Goal: Transaction & Acquisition: Purchase product/service

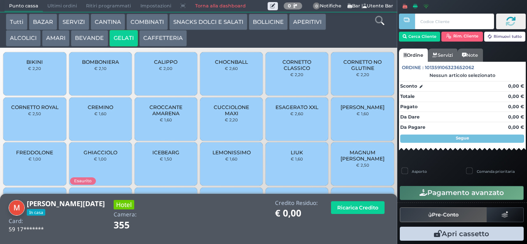
click at [150, 26] on button "COMBINATI" at bounding box center [147, 22] width 42 height 16
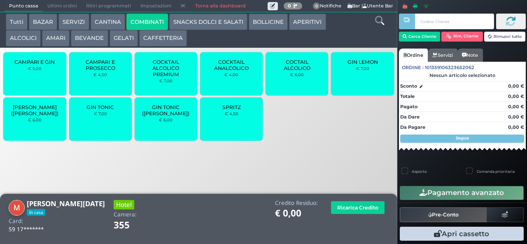
click at [49, 79] on div "CAMPARI E GIN € 5,00" at bounding box center [34, 73] width 63 height 43
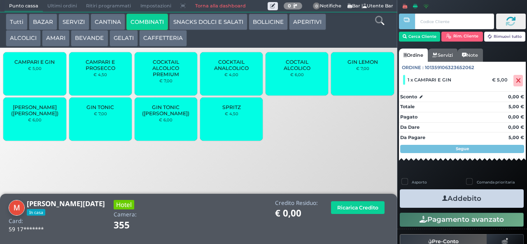
click at [442, 200] on icon "button" at bounding box center [444, 198] width 5 height 9
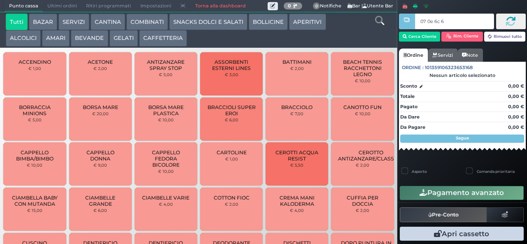
type input "07 0e 6c 67"
click at [26, 41] on button "ALCOLICI" at bounding box center [23, 38] width 35 height 16
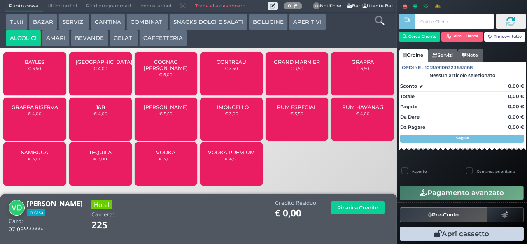
click at [44, 156] on span "SAMBUCA" at bounding box center [34, 152] width 27 height 6
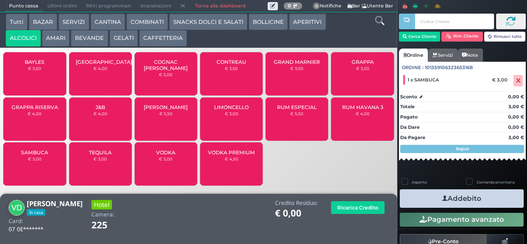
click at [458, 200] on button "Addebito" at bounding box center [462, 198] width 124 height 19
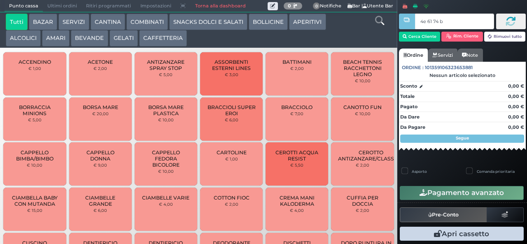
type input "4e 61 74 b9"
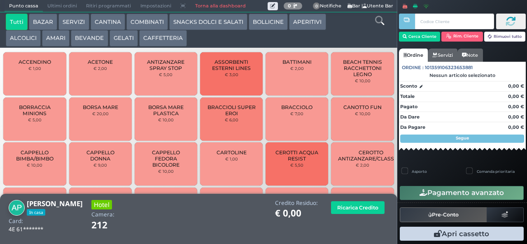
click at [84, 39] on button "BEVANDE" at bounding box center [89, 38] width 37 height 16
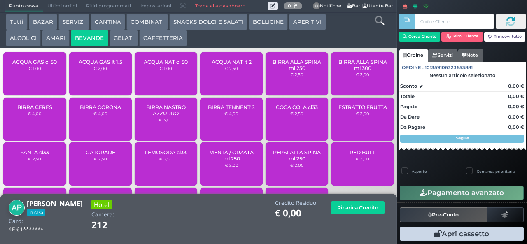
click at [222, 81] on div "ACQUA NAT lt 2 € 2,50" at bounding box center [231, 73] width 63 height 43
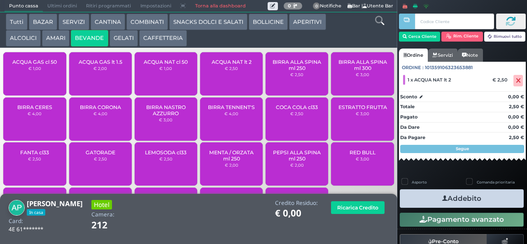
click at [427, 198] on button "Addebito" at bounding box center [462, 198] width 124 height 19
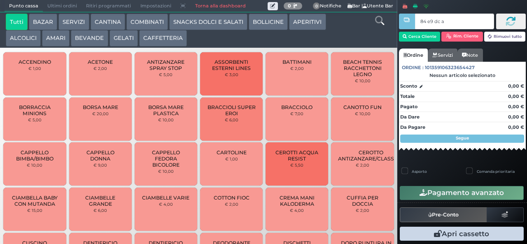
type input "84 e9 dc af"
click at [132, 40] on button "GELATI" at bounding box center [123, 38] width 28 height 16
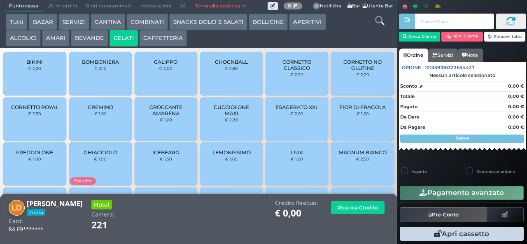
click at [122, 37] on button "GELATI" at bounding box center [123, 38] width 28 height 16
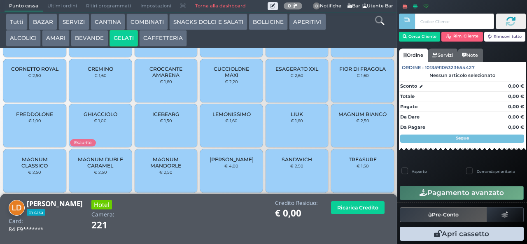
click at [48, 169] on span "MAGNUM CLASSICO" at bounding box center [34, 162] width 49 height 12
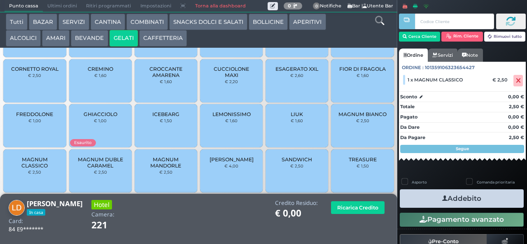
click at [429, 205] on button "Addebito" at bounding box center [462, 198] width 124 height 19
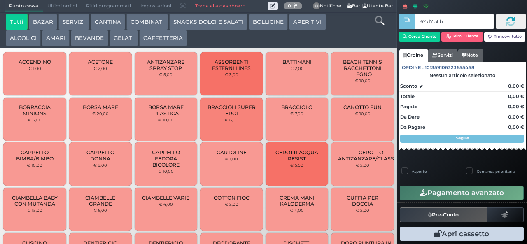
type input "62 d7 5f bb"
click at [191, 21] on button "SNACKS DOLCI E SALATI" at bounding box center [208, 22] width 78 height 16
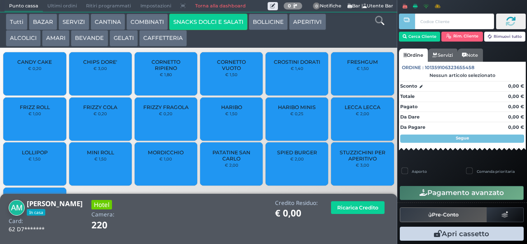
click at [25, 173] on div "LOLLIPOP € 1,50" at bounding box center [34, 163] width 63 height 43
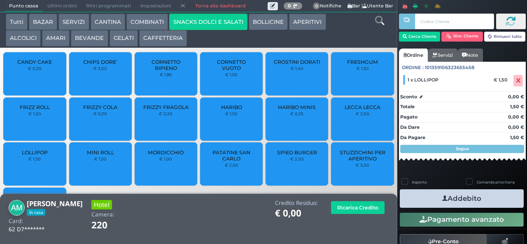
click at [442, 198] on icon "button" at bounding box center [444, 198] width 5 height 9
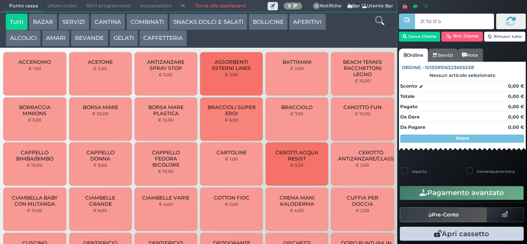
type input "21 7d 5f bb"
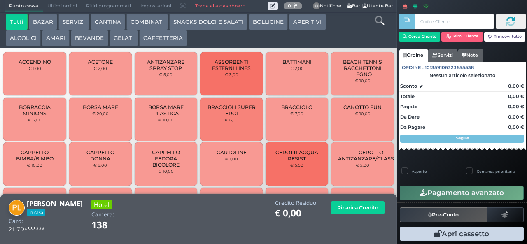
click at [17, 42] on button "ALCOLICI" at bounding box center [23, 38] width 35 height 16
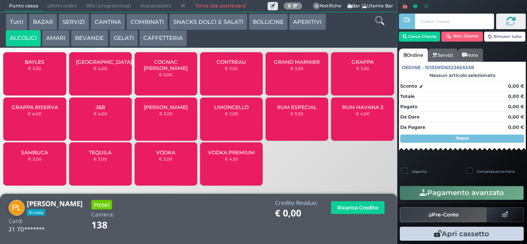
click at [32, 110] on span "GRAPPA RISERVA" at bounding box center [35, 107] width 47 height 6
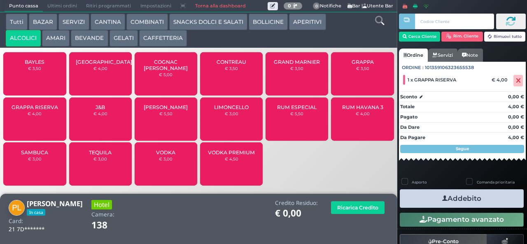
click at [147, 45] on button "CAFFETTERIA" at bounding box center [163, 38] width 48 height 16
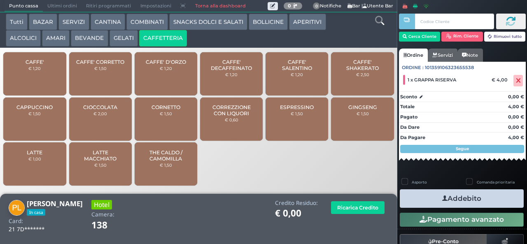
click at [285, 71] on span "CAFFE' SALENTINO" at bounding box center [296, 65] width 49 height 12
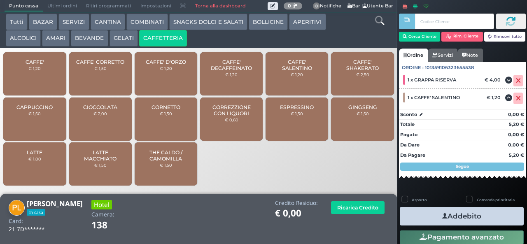
click at [415, 216] on button "Addebito" at bounding box center [462, 216] width 124 height 19
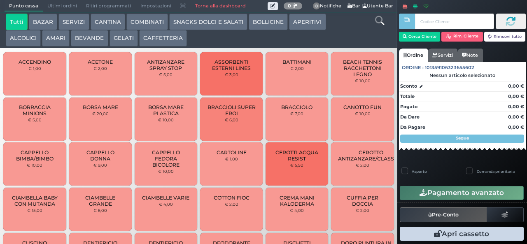
click at [40, 21] on button "BAZAR" at bounding box center [43, 22] width 28 height 16
click at [29, 14] on button "BAZAR" at bounding box center [43, 22] width 28 height 16
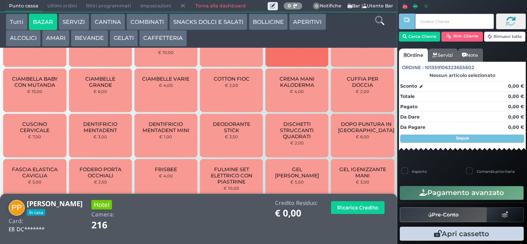
scroll to position [171, 0]
click at [91, 131] on span "DENTIFRICIO MENTADENT" at bounding box center [100, 126] width 49 height 12
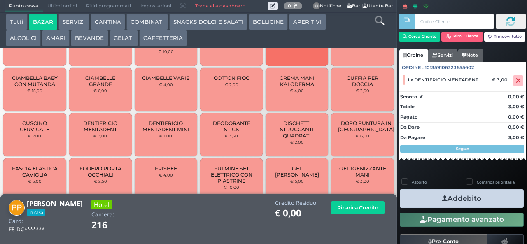
click at [421, 202] on button "Addebito" at bounding box center [462, 198] width 124 height 19
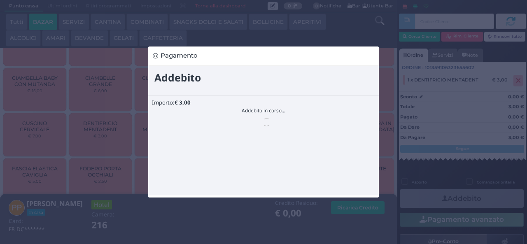
scroll to position [0, 0]
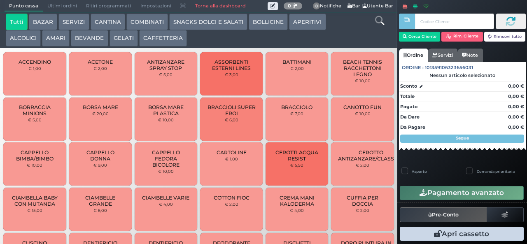
click at [47, 22] on button "BAZAR" at bounding box center [43, 22] width 28 height 16
click at [29, 14] on button "BAZAR" at bounding box center [43, 22] width 28 height 16
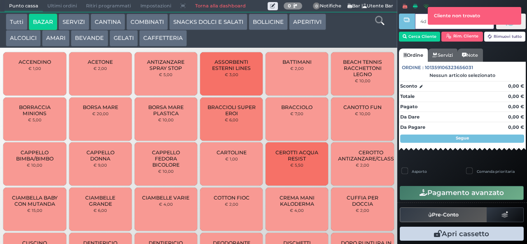
type input "4d 3b 57 66"
click at [407, 40] on div at bounding box center [407, 116] width 2 height 232
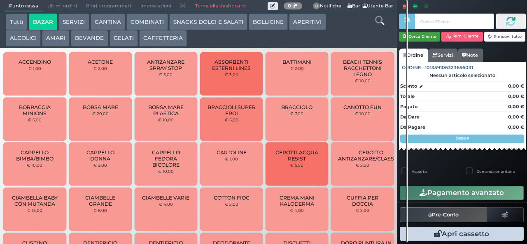
click at [420, 37] on button "Cerca Cliente" at bounding box center [420, 37] width 42 height 10
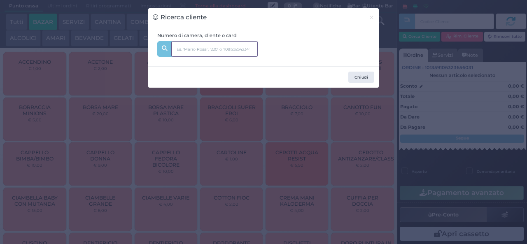
click at [186, 47] on input "text" at bounding box center [214, 49] width 86 height 16
type input "206"
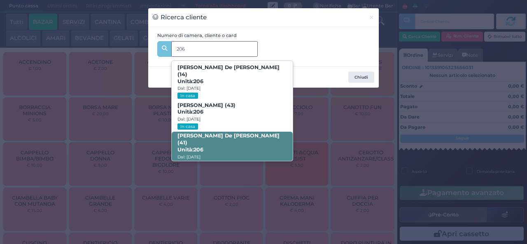
click at [189, 147] on span "Unità: 206" at bounding box center [190, 150] width 26 height 7
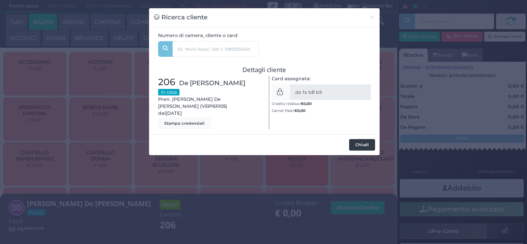
click at [358, 140] on button "Chiudi" at bounding box center [362, 145] width 26 height 12
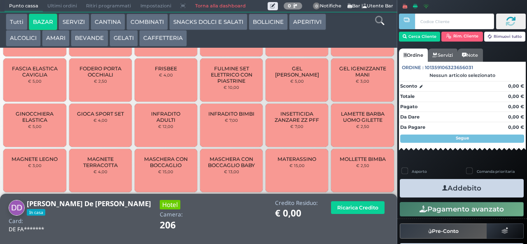
scroll to position [318, 0]
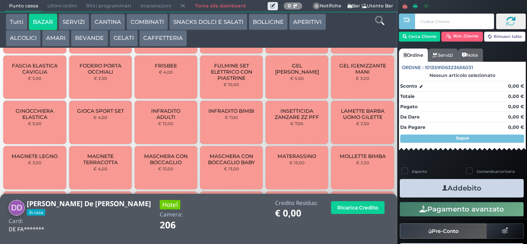
click at [94, 163] on span "MAGNETE TERRACOTTA" at bounding box center [100, 159] width 49 height 12
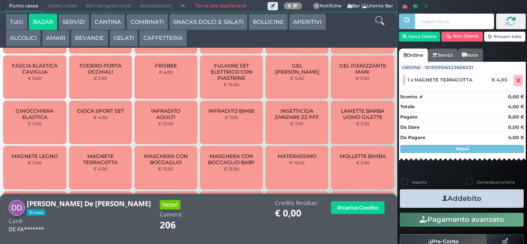
click at [428, 195] on button "Addebito" at bounding box center [462, 198] width 124 height 19
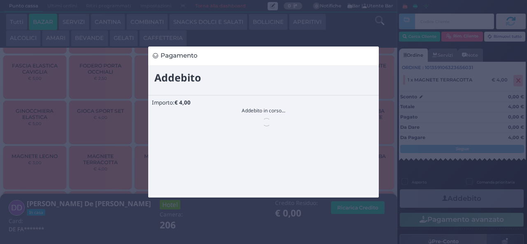
scroll to position [0, 0]
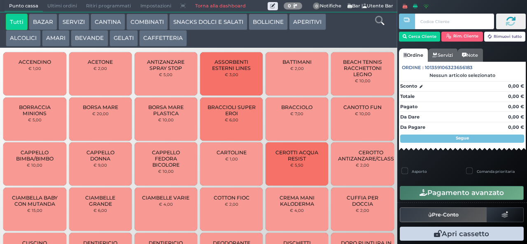
click at [44, 23] on button "BAZAR" at bounding box center [43, 22] width 28 height 16
click at [29, 14] on button "BAZAR" at bounding box center [43, 22] width 28 height 16
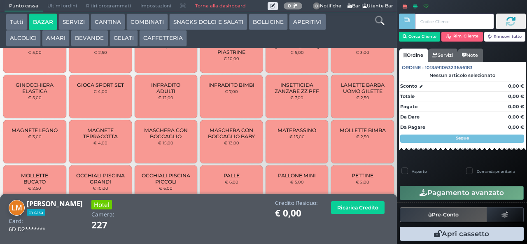
scroll to position [356, 0]
click at [105, 139] on span "MAGNETE TERRACOTTA" at bounding box center [100, 132] width 49 height 12
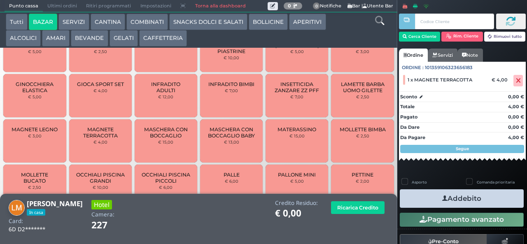
click at [416, 193] on button "Addebito" at bounding box center [462, 198] width 124 height 19
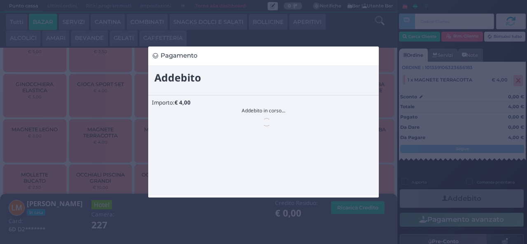
scroll to position [0, 0]
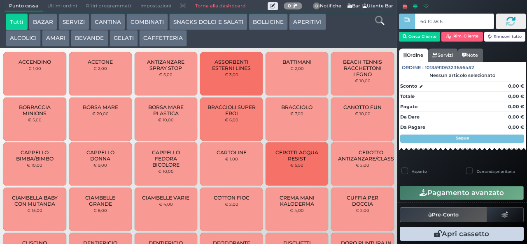
type input "6d fc 38 67"
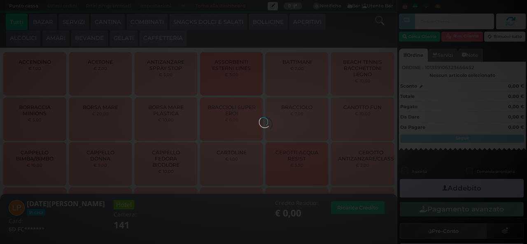
click at [259, 117] on div at bounding box center [263, 121] width 9 height 9
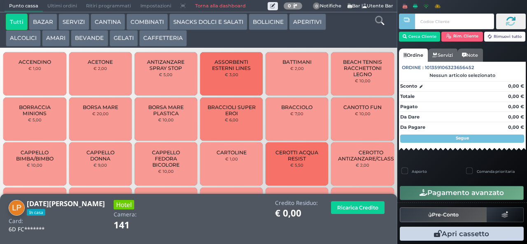
click at [16, 42] on button "ALCOLICI" at bounding box center [23, 38] width 35 height 16
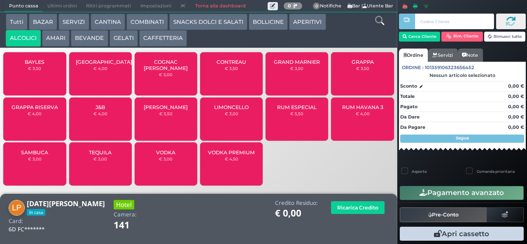
click at [32, 156] on span "SAMBUCA" at bounding box center [34, 152] width 27 height 6
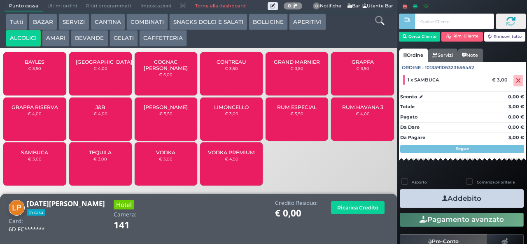
click at [419, 202] on button "Addebito" at bounding box center [462, 198] width 124 height 19
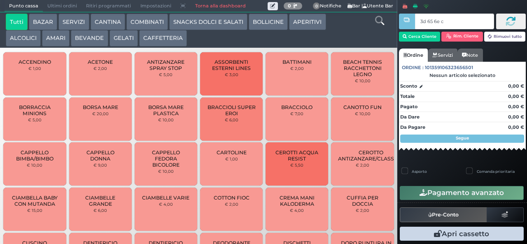
type input "3d 65 6e c3"
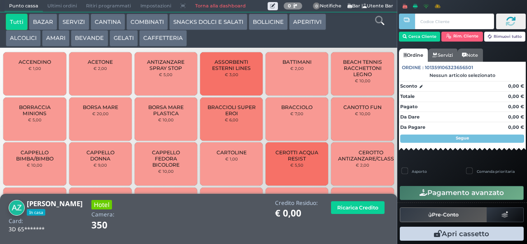
click at [21, 37] on button "ALCOLICI" at bounding box center [23, 38] width 35 height 16
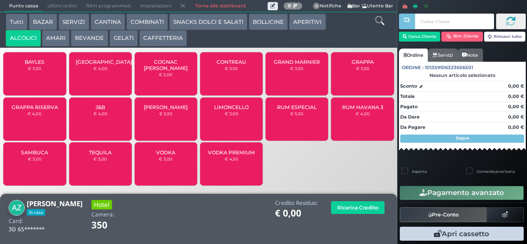
click at [54, 42] on button "AMARI" at bounding box center [56, 38] width 28 height 16
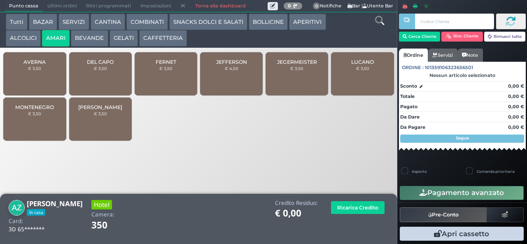
click at [160, 71] on small "€ 3,50" at bounding box center [165, 68] width 13 height 5
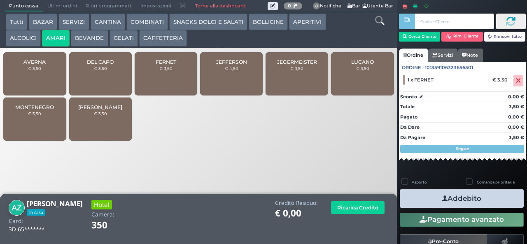
click at [93, 81] on div "DEL CAPO € 3,50" at bounding box center [100, 73] width 63 height 43
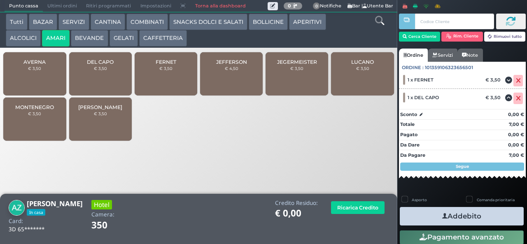
click at [91, 80] on div "DEL CAPO € 3,50" at bounding box center [100, 73] width 63 height 43
click at [420, 216] on button "Addebito" at bounding box center [462, 216] width 124 height 19
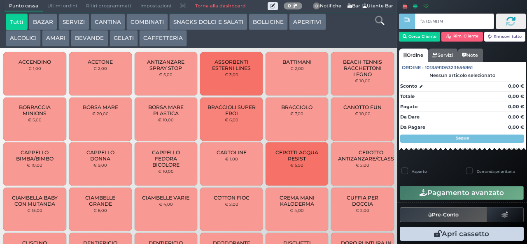
type input "fa 0a 90 9a"
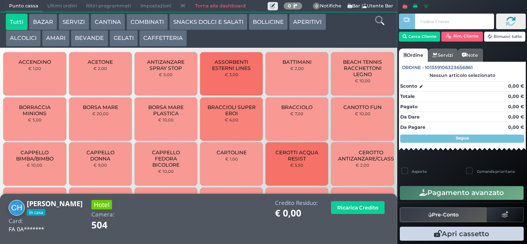
click at [303, 21] on button "APERITIVI" at bounding box center [307, 22] width 37 height 16
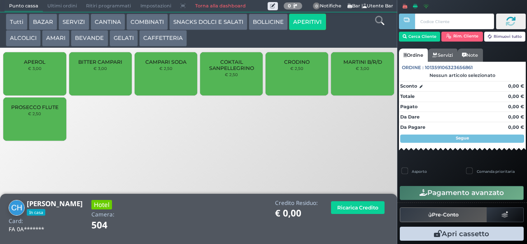
click at [50, 126] on div "PROSECCO FLUTE € 2,50" at bounding box center [34, 119] width 63 height 43
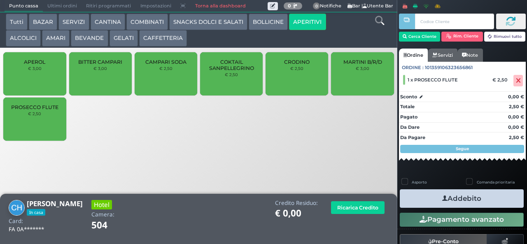
click at [31, 43] on button "ALCOLICI" at bounding box center [23, 38] width 35 height 16
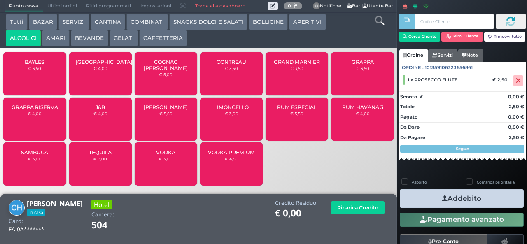
click at [49, 80] on div "BAYLES € 3,50" at bounding box center [34, 73] width 63 height 43
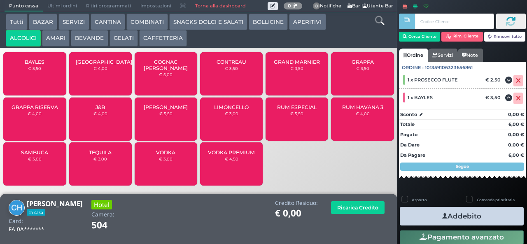
click at [177, 22] on button "SNACKS DOLCI E SALATI" at bounding box center [208, 22] width 78 height 16
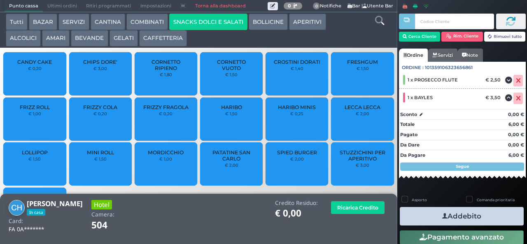
click at [158, 22] on button "COMBINATI" at bounding box center [147, 22] width 42 height 16
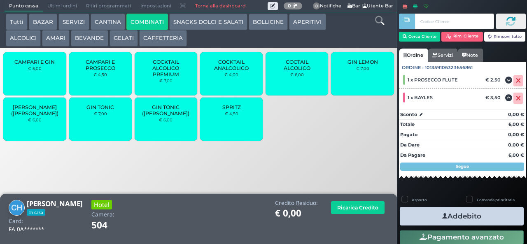
click at [226, 126] on div "SPRITZ € 4,50" at bounding box center [231, 119] width 63 height 43
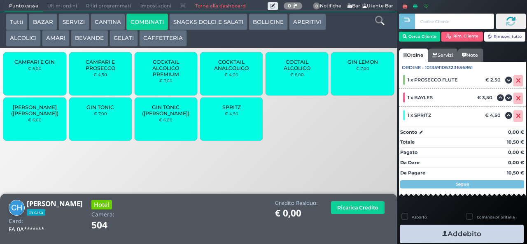
click at [442, 233] on icon "button" at bounding box center [444, 234] width 5 height 9
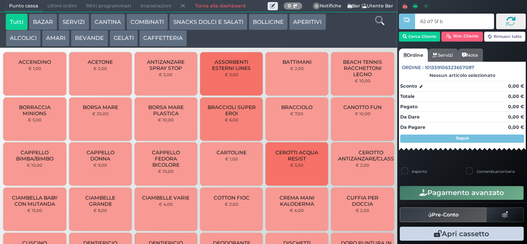
type input "62 d7 5f bb"
click at [95, 42] on button "BEVANDE" at bounding box center [89, 38] width 37 height 16
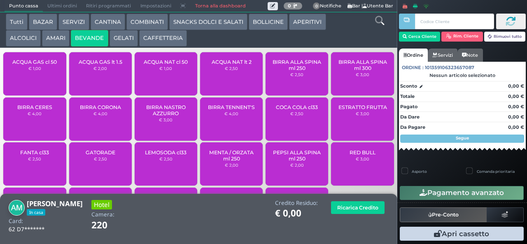
click at [40, 65] on span "ACQUA GAS cl 50" at bounding box center [34, 62] width 44 height 6
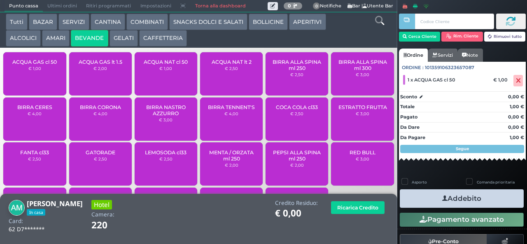
click at [442, 198] on icon "button" at bounding box center [444, 198] width 5 height 9
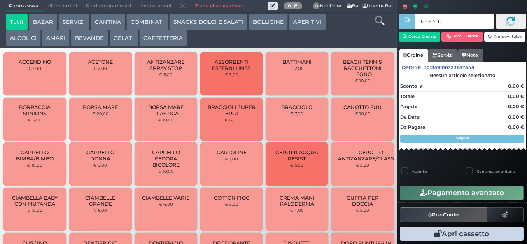
type input "1a c8 5f bb"
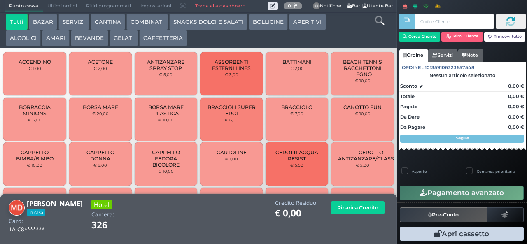
click at [53, 39] on button "AMARI" at bounding box center [56, 38] width 28 height 16
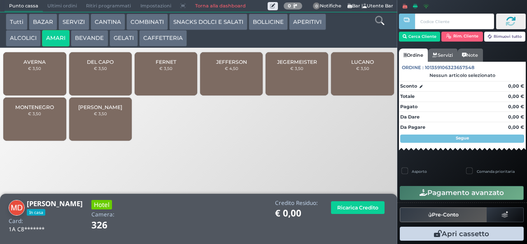
click at [82, 84] on div "DEL CAPO € 3,50" at bounding box center [100, 73] width 63 height 43
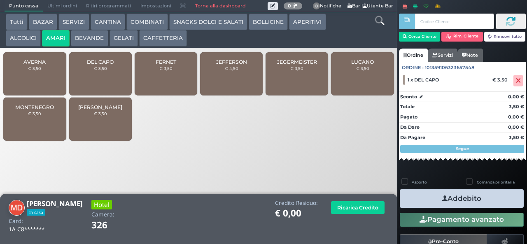
click at [442, 200] on icon "button" at bounding box center [444, 198] width 5 height 9
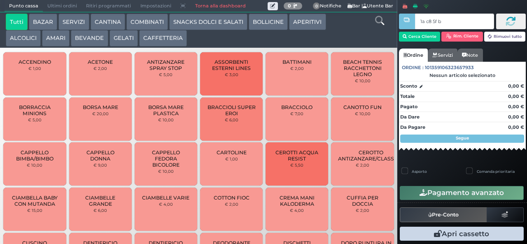
type input "1a c8 5f bb"
click at [52, 44] on button "AMARI" at bounding box center [56, 38] width 28 height 16
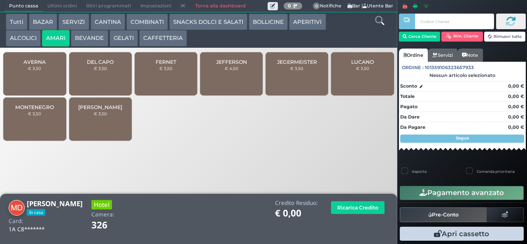
click at [176, 65] on span "FERNET" at bounding box center [166, 62] width 21 height 6
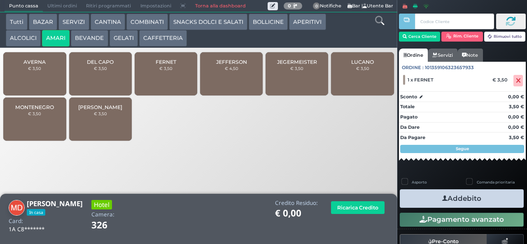
click at [442, 198] on icon "button" at bounding box center [444, 198] width 5 height 9
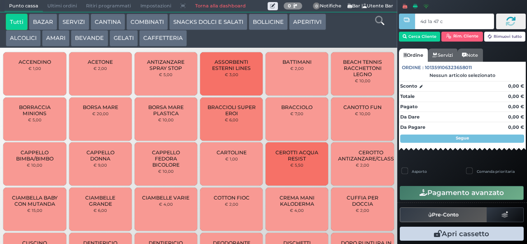
type input "4d 1a 47 c3"
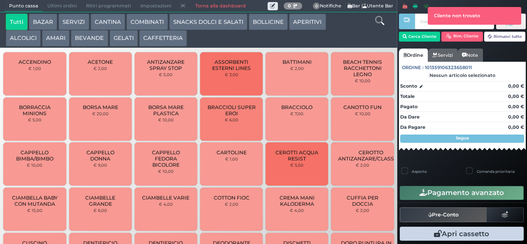
click at [406, 39] on div at bounding box center [407, 121] width 2 height 242
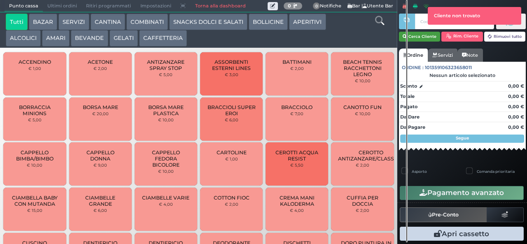
click at [412, 35] on button "Cerca Cliente" at bounding box center [420, 37] width 42 height 10
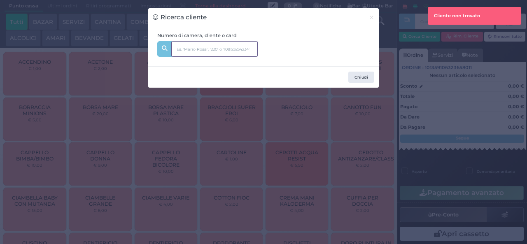
click at [183, 49] on input "text" at bounding box center [214, 49] width 86 height 16
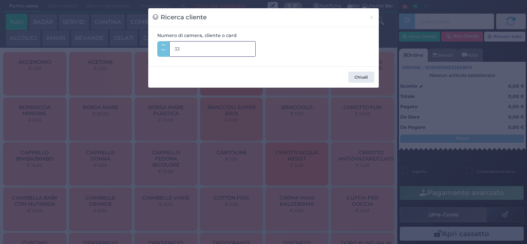
type input "334"
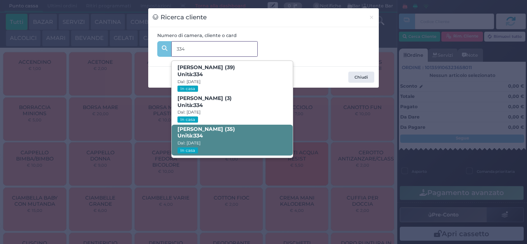
click at [191, 134] on span "Unità: 334" at bounding box center [190, 136] width 26 height 7
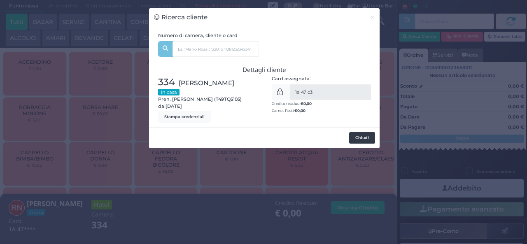
click at [361, 137] on button "Chiudi" at bounding box center [362, 138] width 26 height 12
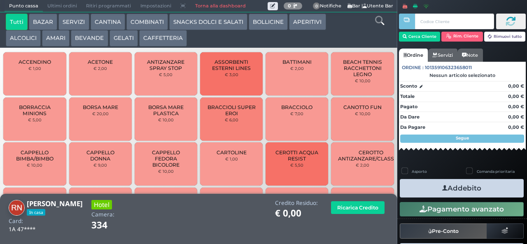
click at [15, 41] on button "ALCOLICI" at bounding box center [23, 38] width 35 height 16
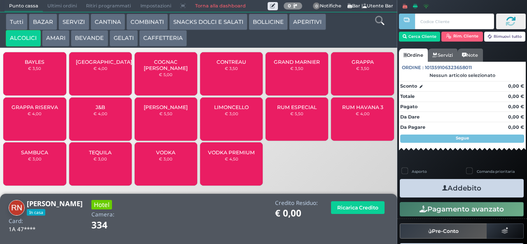
click at [43, 156] on span "SAMBUCA" at bounding box center [34, 152] width 27 height 6
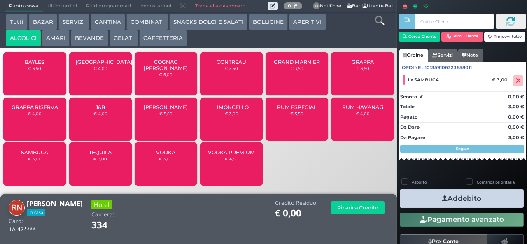
click at [431, 198] on button "Addebito" at bounding box center [462, 198] width 124 height 19
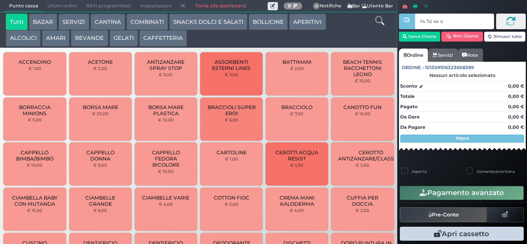
type input "f4 7d 4a af"
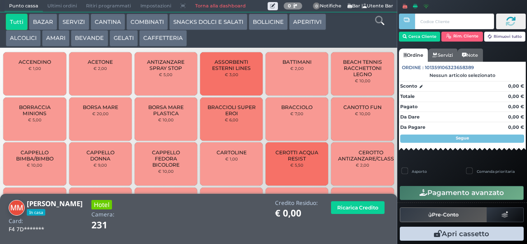
click at [121, 41] on button "GELATI" at bounding box center [123, 38] width 28 height 16
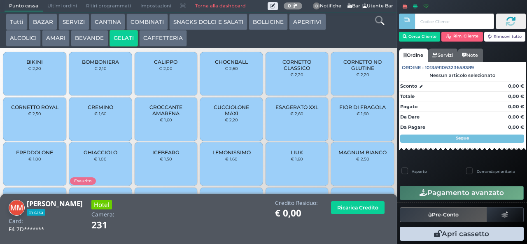
click at [213, 114] on span "CUCCIOLONE MAXI" at bounding box center [231, 110] width 49 height 12
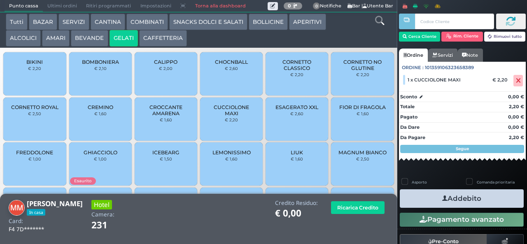
click at [419, 196] on button "Addebito" at bounding box center [462, 198] width 124 height 19
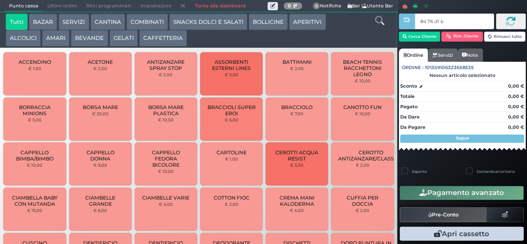
type input "84 76 d1 b2"
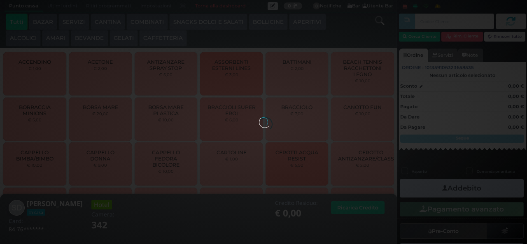
click at [259, 117] on div at bounding box center [263, 121] width 9 height 9
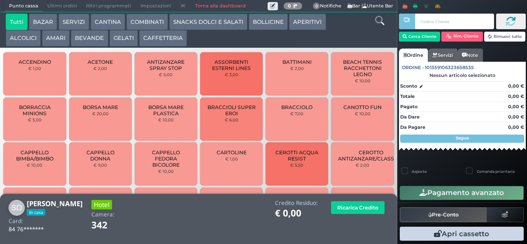
click at [207, 24] on button "SNACKS DOLCI E SALATI" at bounding box center [208, 22] width 78 height 16
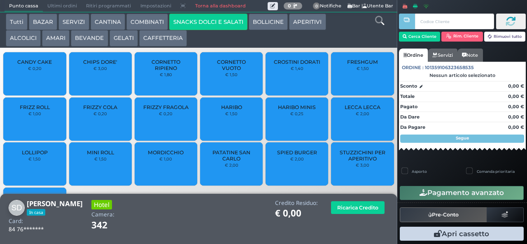
click at [95, 130] on div "FRIZZY COLA € 0,20" at bounding box center [100, 119] width 63 height 43
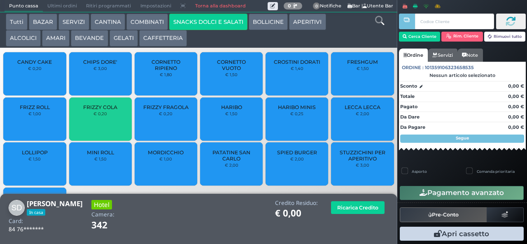
click at [95, 127] on div "FRIZZY COLA € 0,20" at bounding box center [100, 119] width 63 height 43
click at [91, 127] on div "FRIZZY COLA € 0,20" at bounding box center [100, 119] width 63 height 43
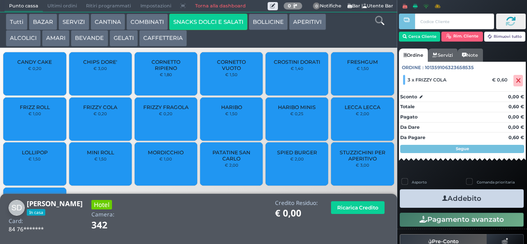
click at [438, 214] on button "Pagamento avanzato" at bounding box center [462, 220] width 124 height 14
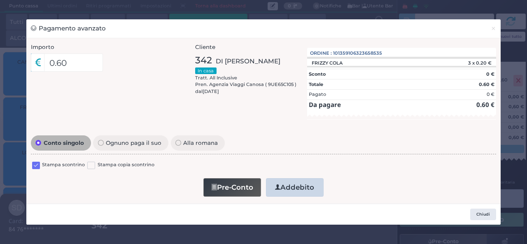
click at [385, 240] on div "Pagamento avanzato × Importo 0.60 Importo Totale 0.60 Quote 1 1" at bounding box center [263, 122] width 527 height 244
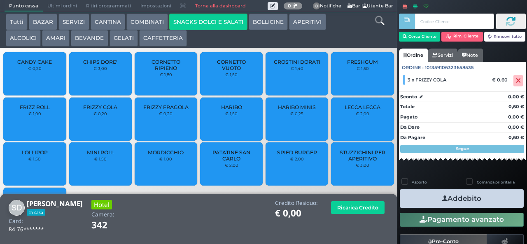
click at [429, 201] on button "Addebito" at bounding box center [462, 198] width 124 height 19
